Goal: Information Seeking & Learning: Understand process/instructions

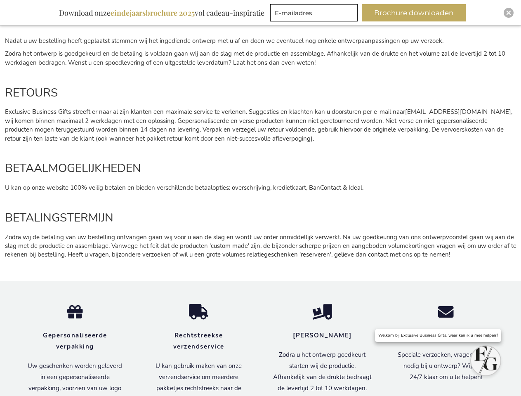
scroll to position [975, 0]
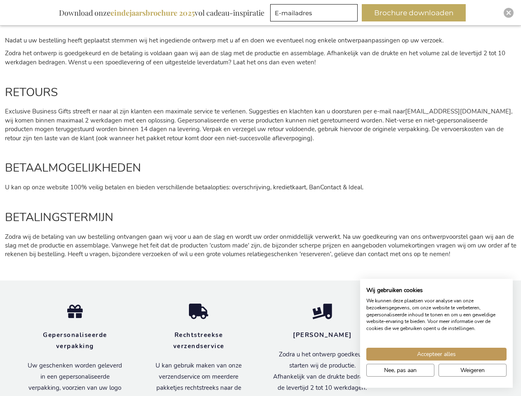
click at [260, 198] on div "BETALINGSTERMIJN Zodra wij de betaling van uw bestelling ontvangen gaan wij voo…" at bounding box center [260, 229] width 519 height 67
click at [417, 13] on button "Brochure downloaden" at bounding box center [413, 12] width 104 height 17
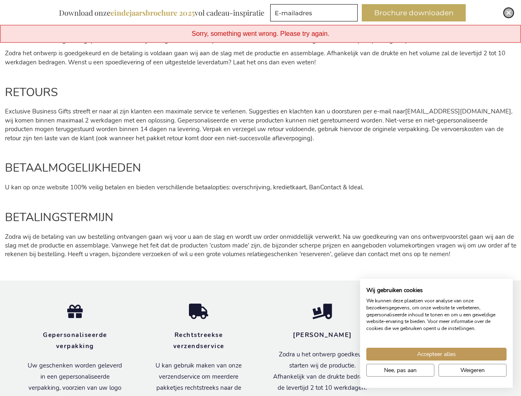
click at [508, 13] on img "Close" at bounding box center [508, 12] width 5 height 5
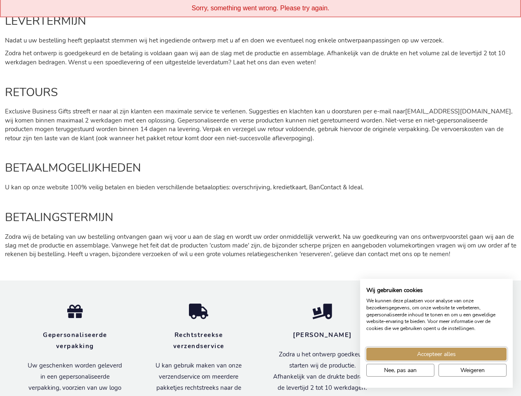
click at [436, 354] on span "Accepteer alles" at bounding box center [436, 354] width 39 height 9
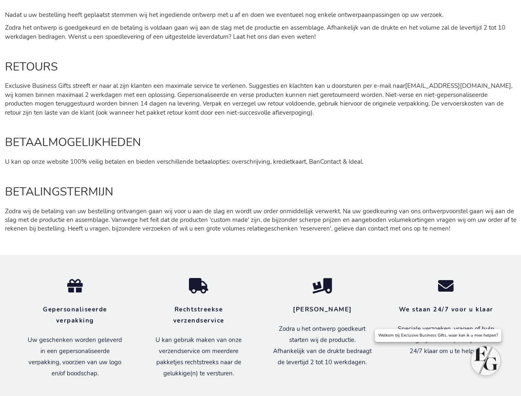
click at [400, 357] on p "Speciale verzoeken, vragen of hulp nodig bij u ontwerp? Wij staan 24/7 klaar om…" at bounding box center [445, 339] width 99 height 33
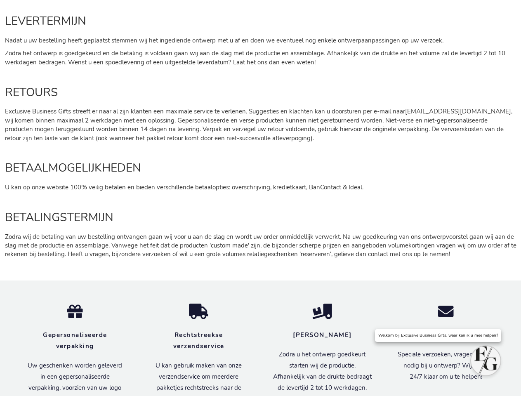
click at [472, 143] on p "Exclusive Business Gifts streeft er naar al zijn klanten een maximale service t…" at bounding box center [260, 124] width 511 height 35
